Goal: Navigation & Orientation: Find specific page/section

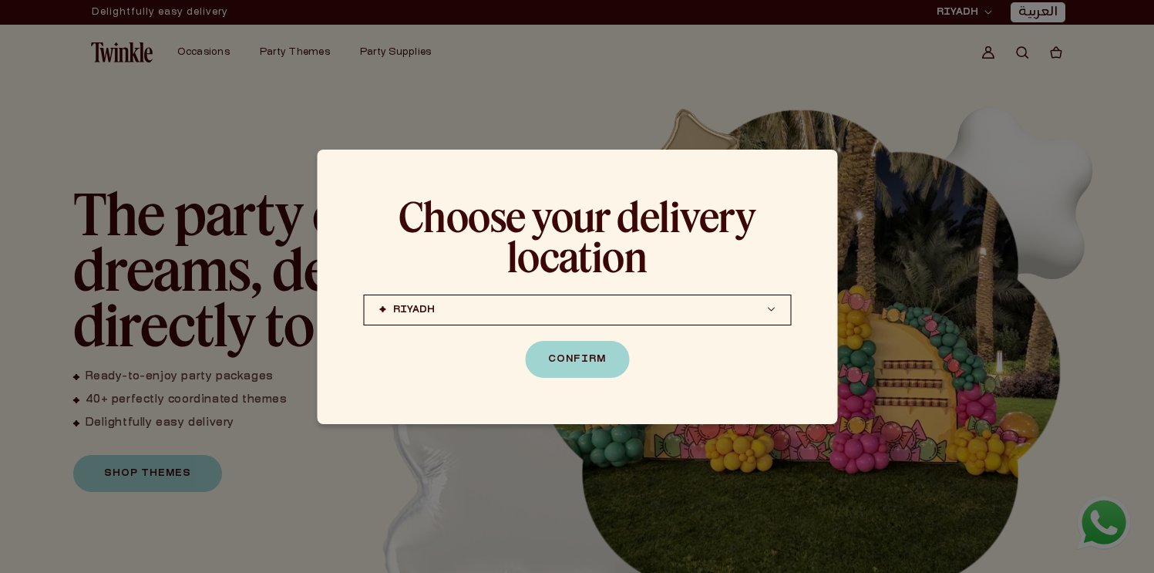
click at [599, 321] on button "RIYADH JEDDAH (coming soon) DOHA (coming soon)" at bounding box center [577, 309] width 428 height 31
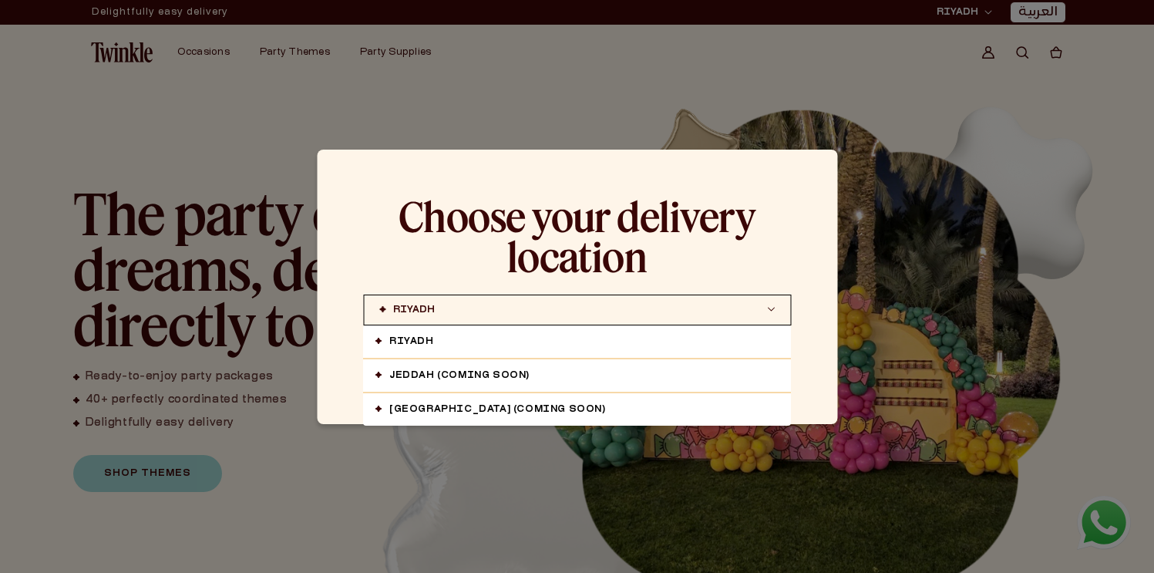
click at [573, 341] on link "RIYADH" at bounding box center [577, 341] width 428 height 32
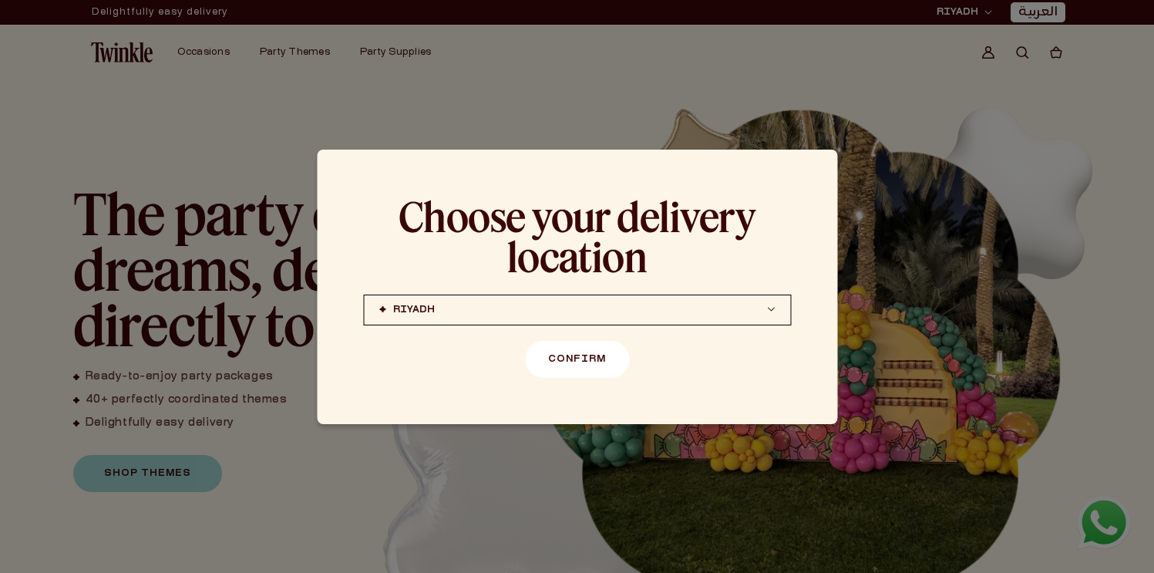
click at [585, 358] on button "Confirm" at bounding box center [577, 359] width 104 height 37
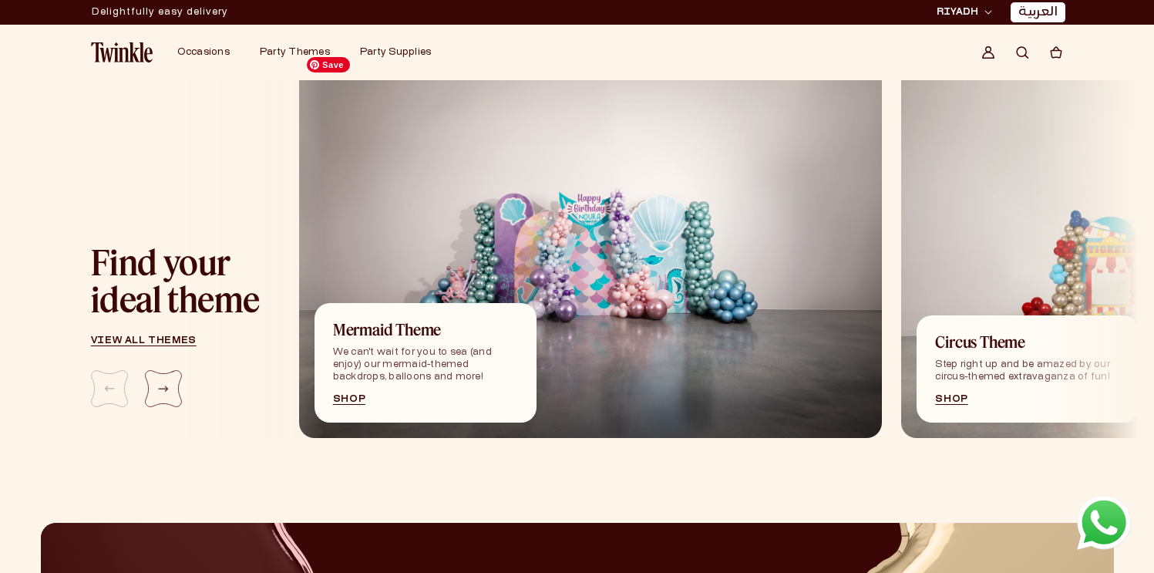
scroll to position [1673, 0]
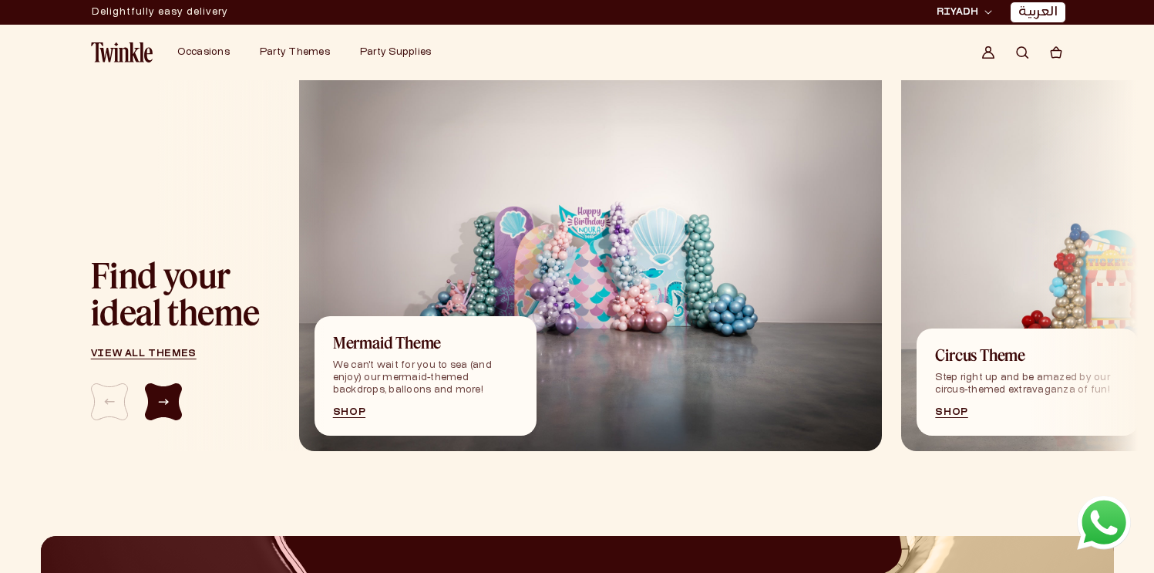
click at [166, 408] on div "Next slide" at bounding box center [163, 401] width 37 height 37
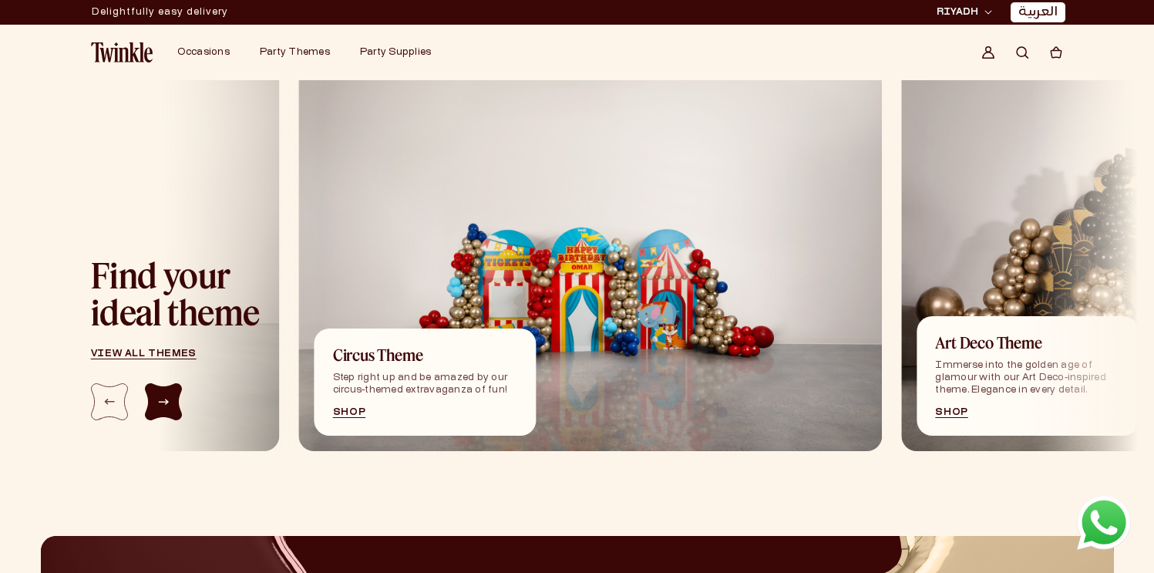
click at [166, 408] on div "Next slide" at bounding box center [163, 401] width 37 height 37
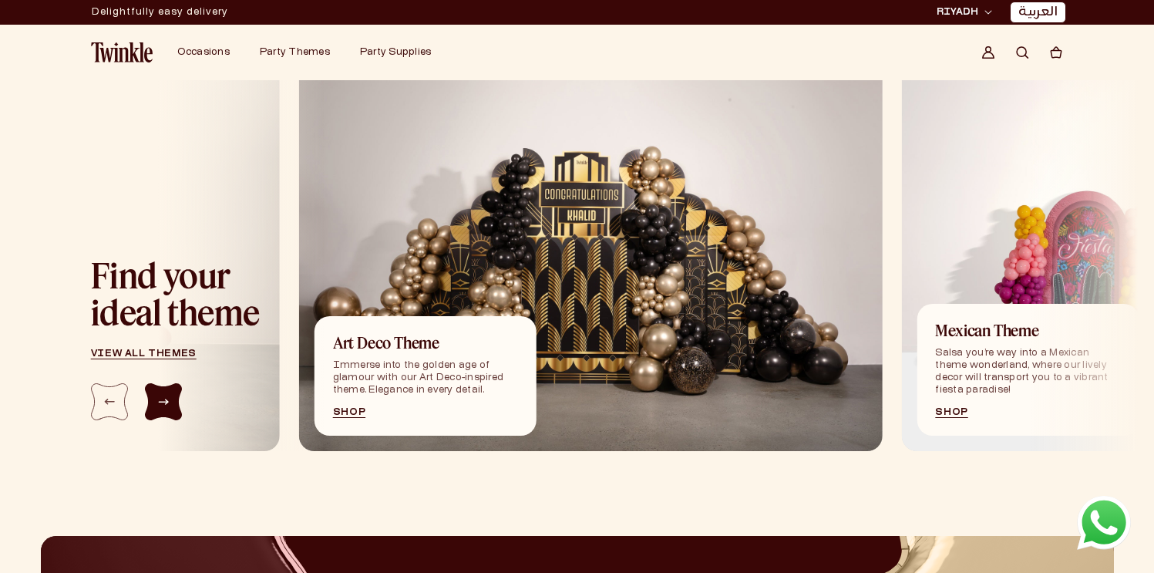
click at [166, 408] on div "Next slide" at bounding box center [163, 401] width 37 height 37
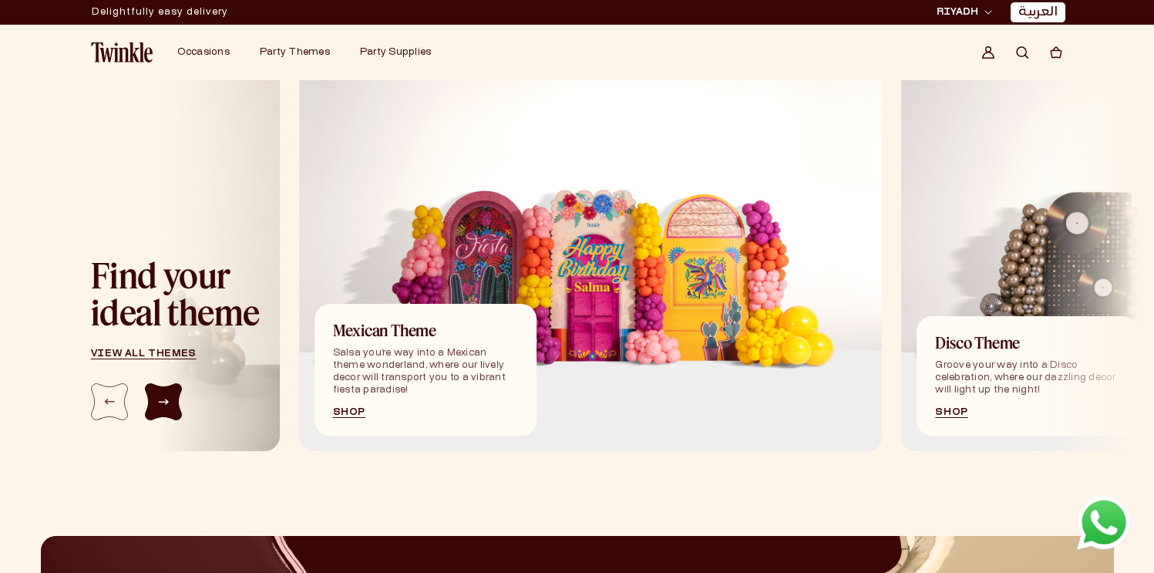
click at [166, 408] on div "Next slide" at bounding box center [163, 401] width 37 height 37
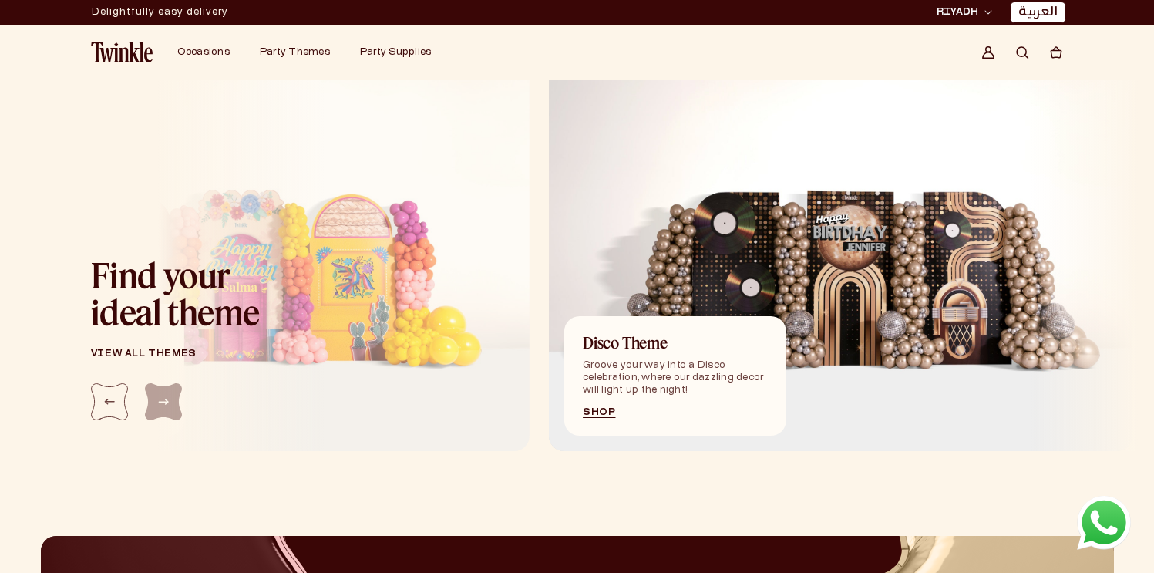
click at [166, 408] on div at bounding box center [178, 401] width 174 height 37
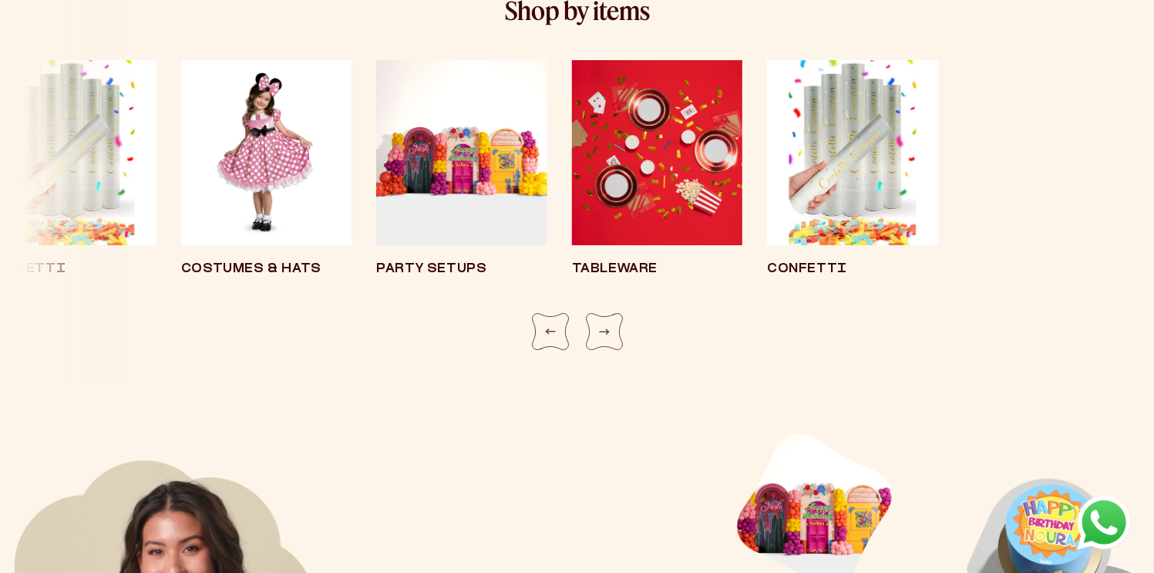
scroll to position [2834, 0]
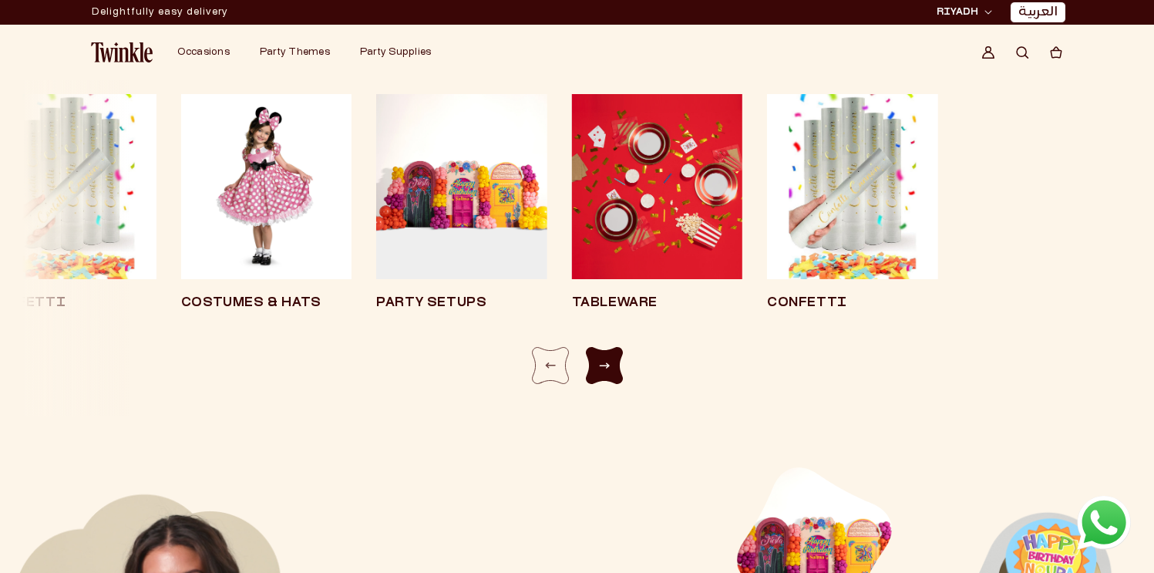
click at [596, 373] on div "Next slide" at bounding box center [604, 365] width 37 height 37
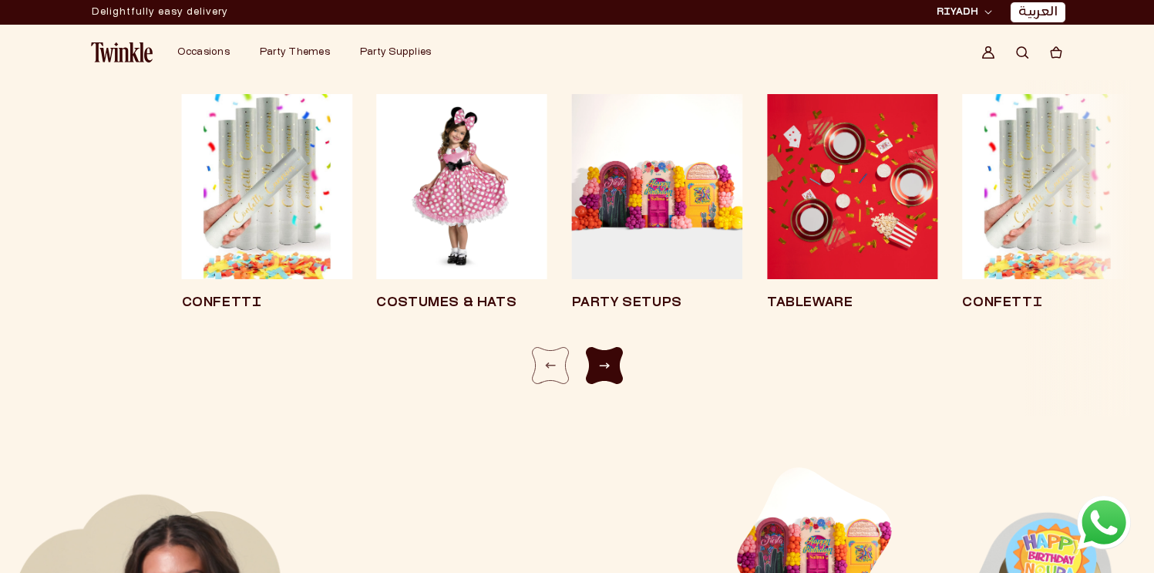
click at [596, 373] on div "Next slide" at bounding box center [604, 365] width 37 height 37
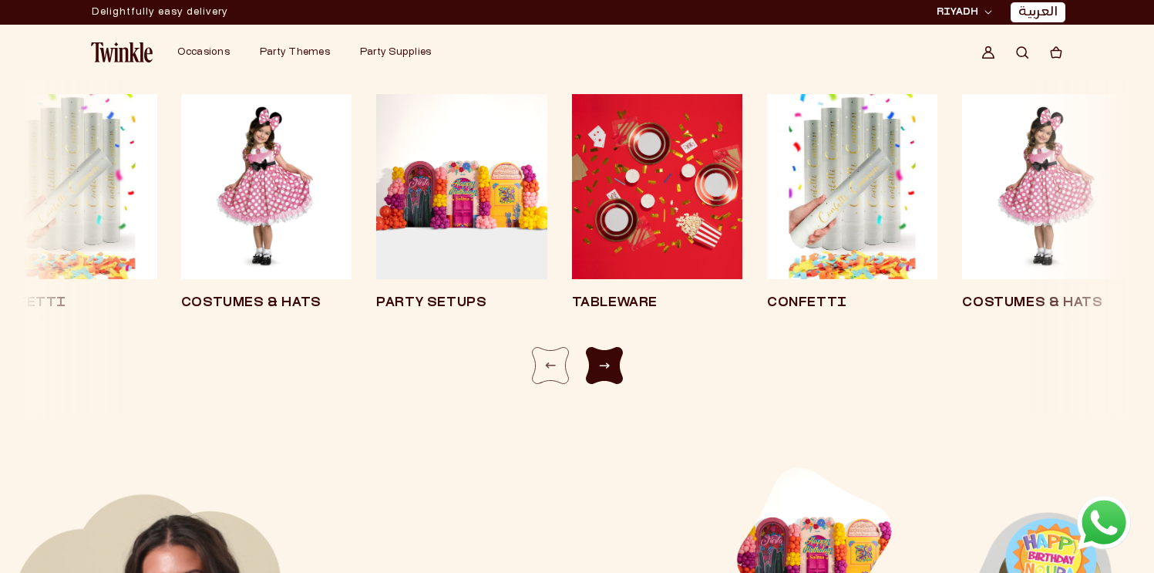
click at [596, 373] on div "Next slide" at bounding box center [604, 365] width 37 height 37
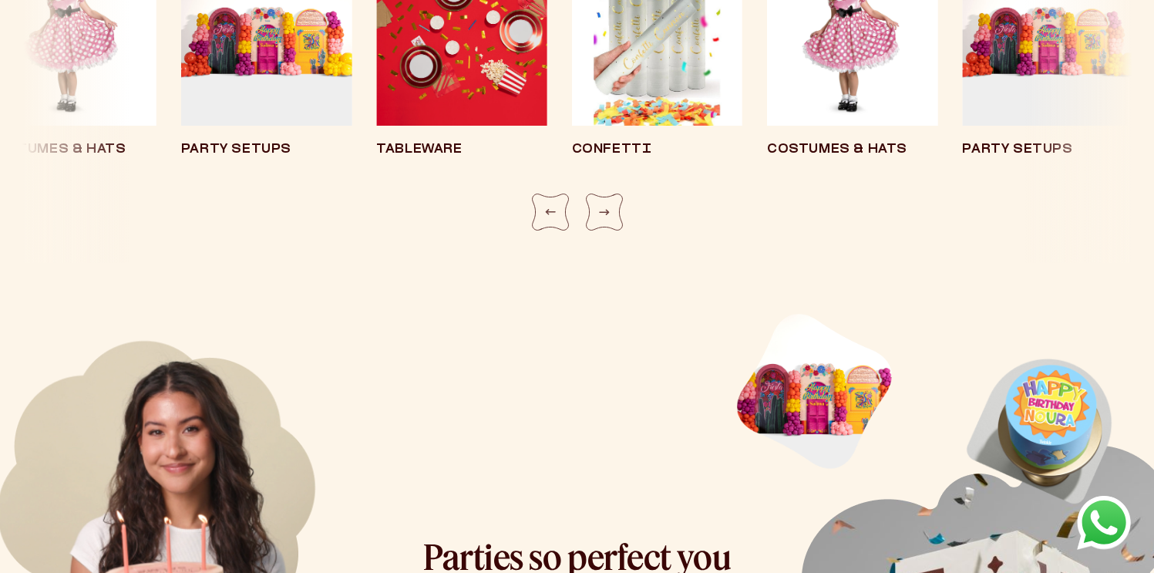
scroll to position [3243, 0]
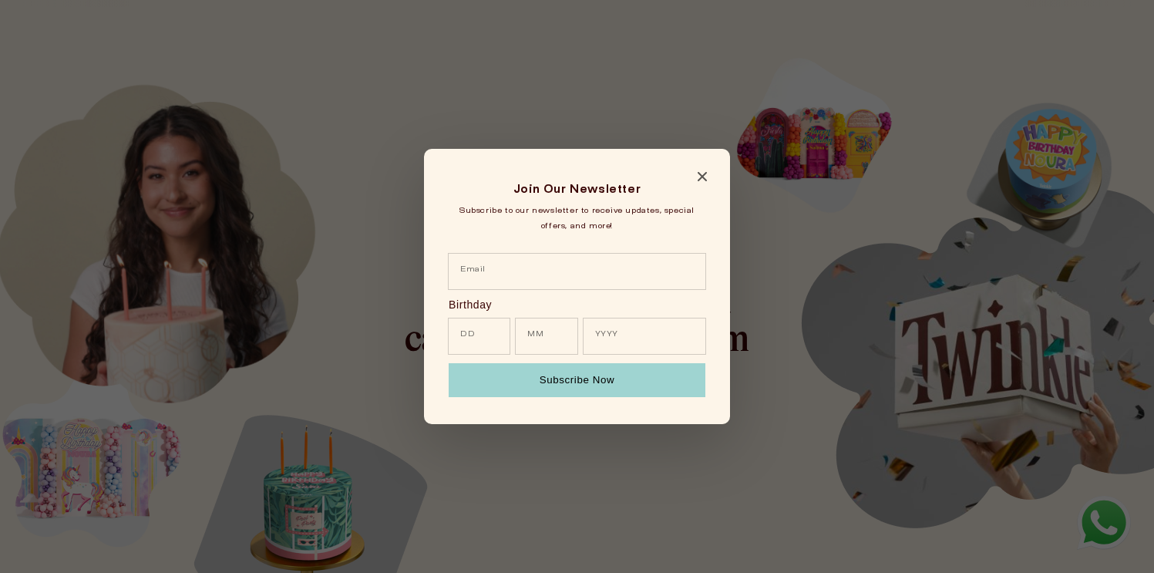
click at [706, 173] on icon "Close modal" at bounding box center [701, 176] width 9 height 9
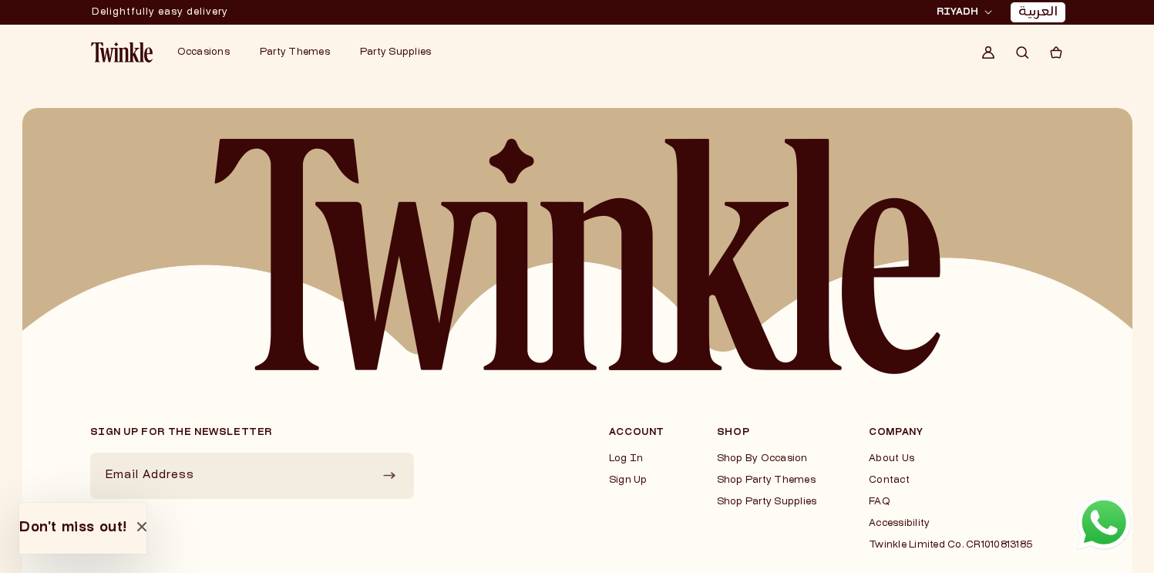
scroll to position [3801, 0]
